Goal: Navigation & Orientation: Find specific page/section

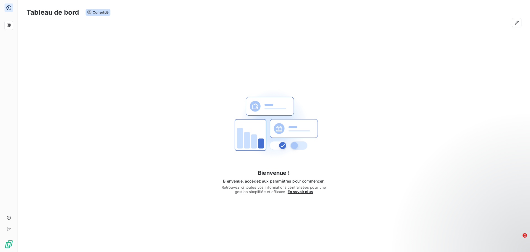
drag, startPoint x: 462, startPoint y: 1, endPoint x: 364, endPoint y: 107, distance: 143.7
click at [364, 107] on div "Bienvenue ! Bienvenue, accédez aux paramètres pour commencer. Retrouvez ici tou…" at bounding box center [274, 136] width 513 height 212
click at [11, 27] on div "Tableau de bord" at bounding box center [35, 25] width 62 height 9
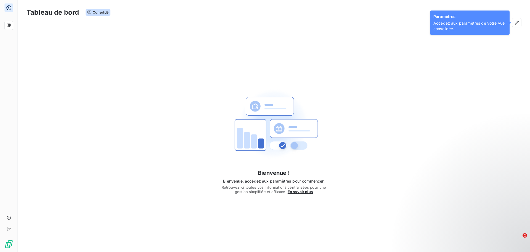
click at [464, 25] on span "Accédez aux paramètres de votre vue consolidée." at bounding box center [470, 25] width 73 height 11
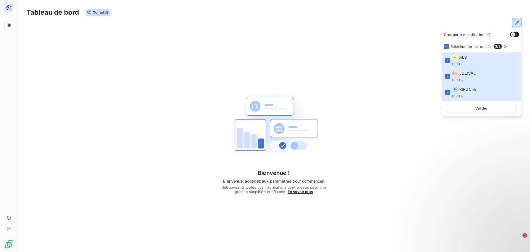
click at [300, 39] on div "Bienvenue ! Bienvenue, accédez aux paramètres pour commencer. Retrouvez ici tou…" at bounding box center [274, 136] width 513 height 212
